Goal: Task Accomplishment & Management: Manage account settings

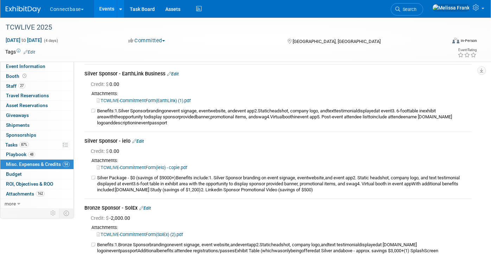
click at [99, 12] on link "Events" at bounding box center [107, 9] width 26 height 18
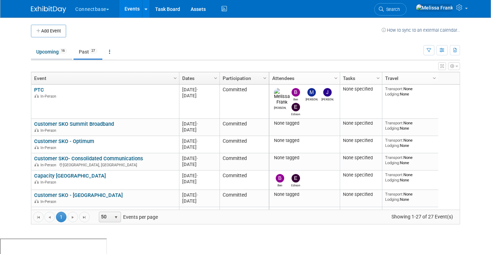
click at [58, 52] on link "Upcoming 16" at bounding box center [51, 51] width 41 height 13
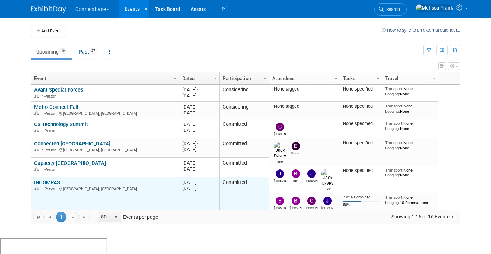
click at [52, 183] on link "INCOMPAS" at bounding box center [47, 182] width 26 height 6
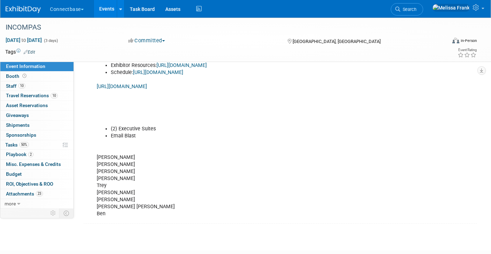
scroll to position [214, 0]
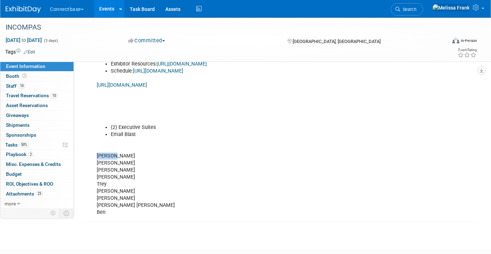
drag, startPoint x: 114, startPoint y: 155, endPoint x: 96, endPoint y: 154, distance: 18.7
click at [96, 154] on div "Event Page: https://show.incompas.org/ Prospectus: https://brojure.com/incompas…" at bounding box center [246, 120] width 309 height 198
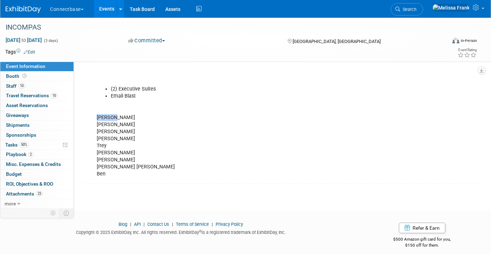
scroll to position [258, 0]
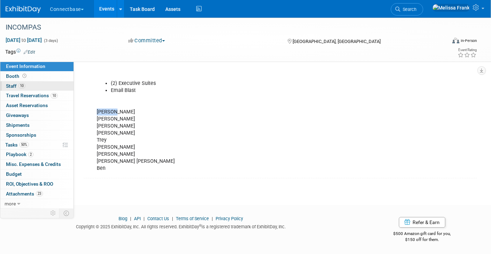
click at [30, 85] on link "10 Staff 10" at bounding box center [36, 85] width 73 height 9
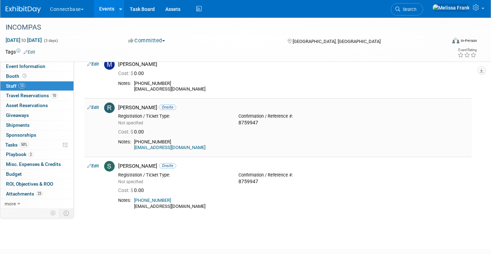
scroll to position [461, 0]
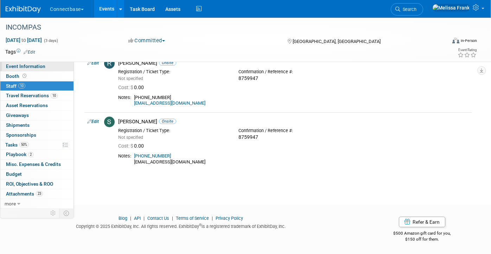
click at [38, 66] on span "Event Information" at bounding box center [25, 66] width 39 height 6
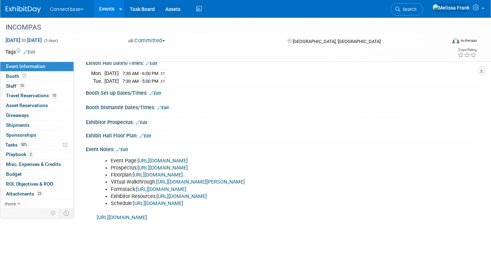
scroll to position [0, 0]
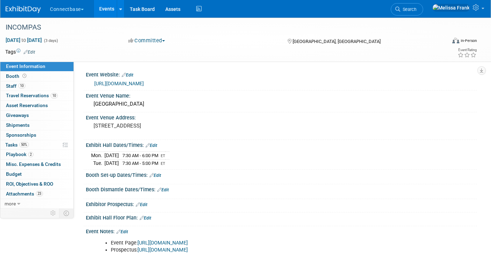
click at [111, 5] on link "Events" at bounding box center [107, 9] width 26 height 18
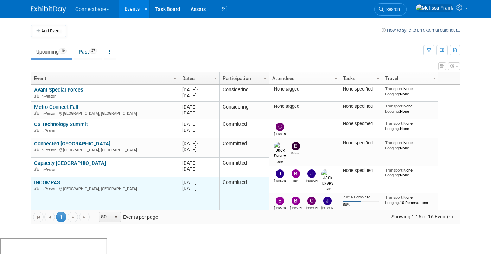
click at [52, 180] on link "INCOMPAS" at bounding box center [47, 182] width 26 height 6
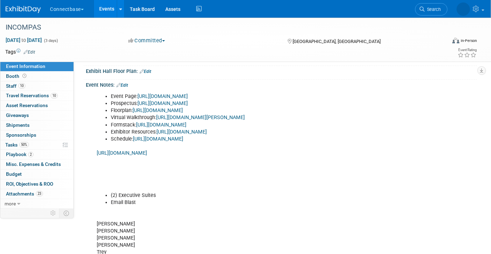
scroll to position [89, 0]
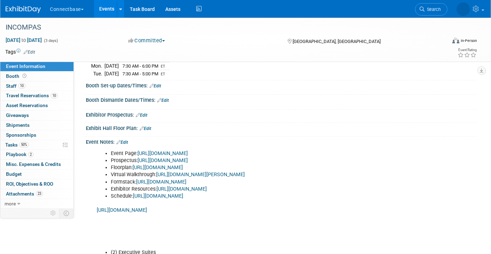
click at [126, 141] on link "Edit" at bounding box center [122, 142] width 12 height 5
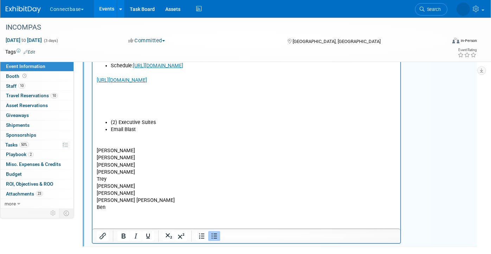
scroll to position [229, 0]
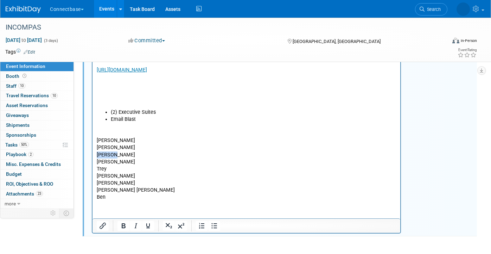
drag, startPoint x: 117, startPoint y: 156, endPoint x: 92, endPoint y: 154, distance: 25.7
click at [93, 154] on html "Event Page: [URL][DOMAIN_NAME] Prospectus: [URL][DOMAIN_NAME] Floorplan: [URL][…" at bounding box center [247, 103] width 308 height 193
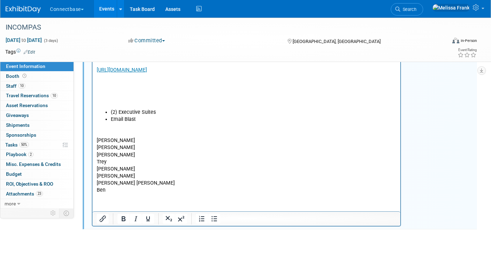
click at [116, 158] on p "[PERSON_NAME] M [PERSON_NAME] R [PERSON_NAME] [PERSON_NAME] [PERSON_NAME] [PERS…" at bounding box center [247, 158] width 300 height 71
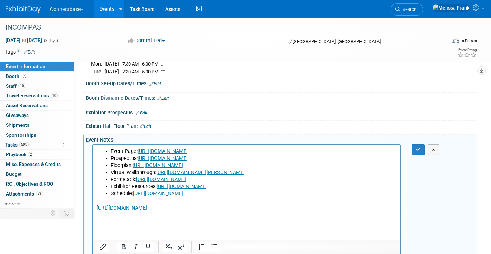
scroll to position [122, 0]
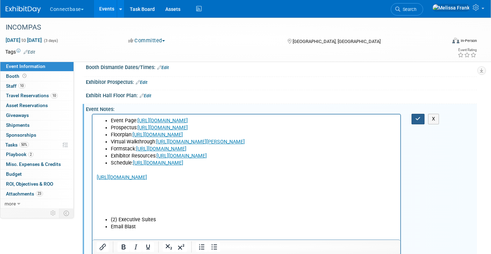
click at [422, 117] on button "button" at bounding box center [418, 119] width 13 height 10
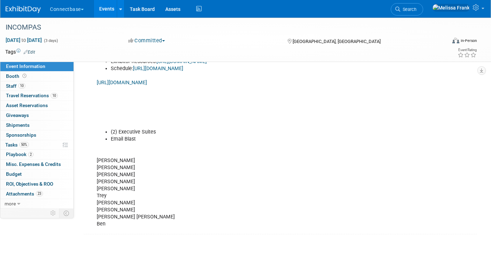
scroll to position [201, 0]
